Goal: Information Seeking & Learning: Learn about a topic

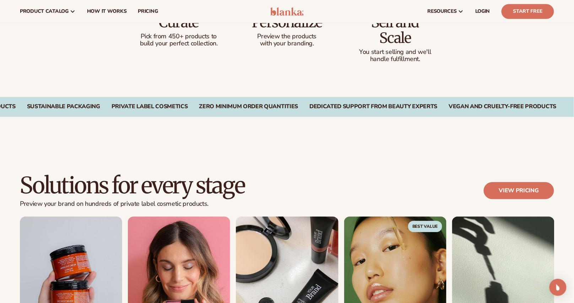
scroll to position [480, 0]
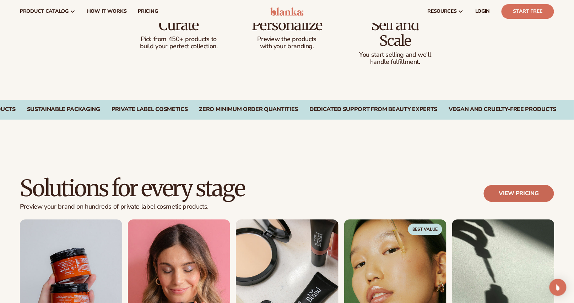
click at [518, 194] on link "View pricing" at bounding box center [518, 193] width 70 height 17
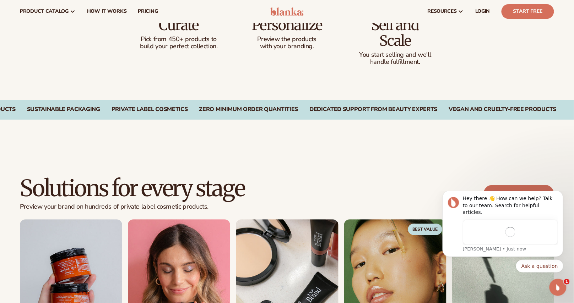
scroll to position [0, 0]
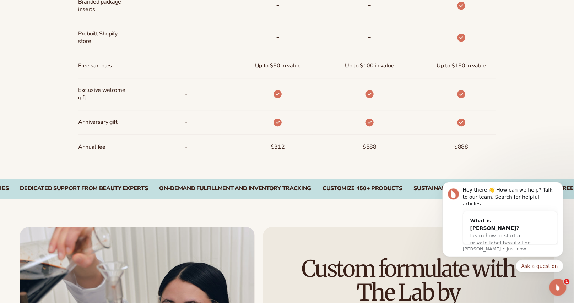
scroll to position [581, 0]
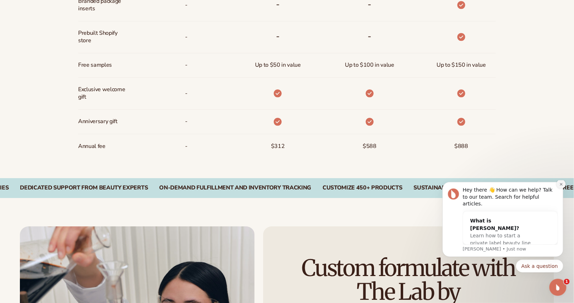
click at [559, 188] on button "Dismiss notification" at bounding box center [560, 183] width 9 height 9
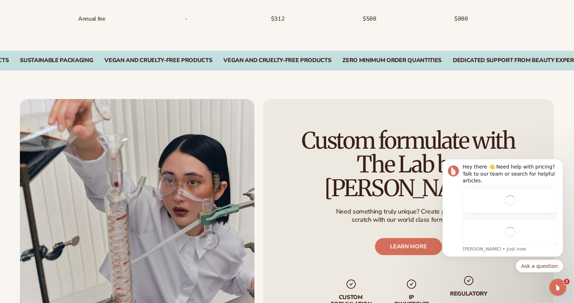
scroll to position [0, 0]
